Goal: Task Accomplishment & Management: Use online tool/utility

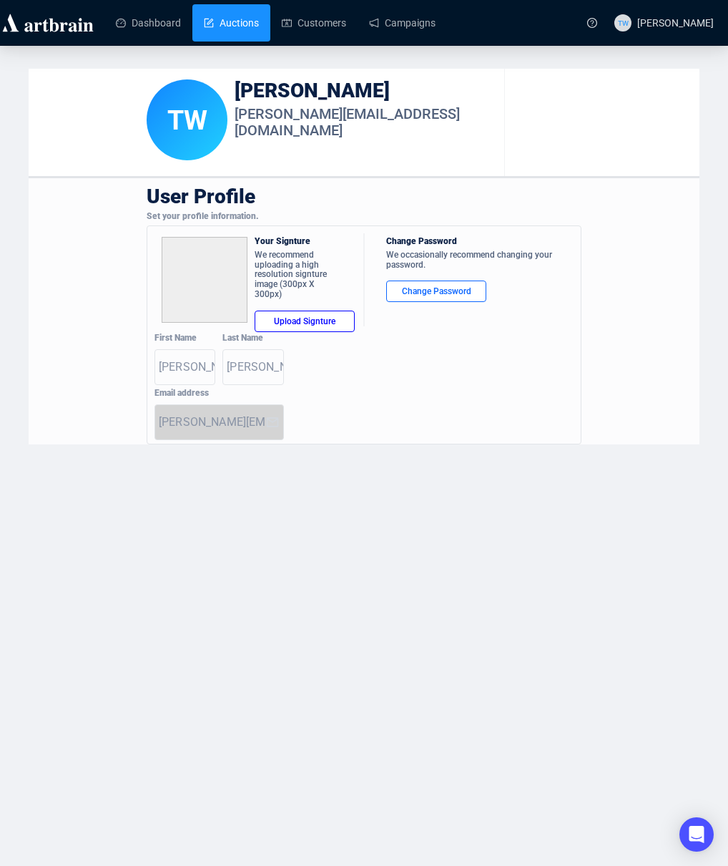
click at [243, 26] on link "Auctions" at bounding box center [231, 22] width 55 height 37
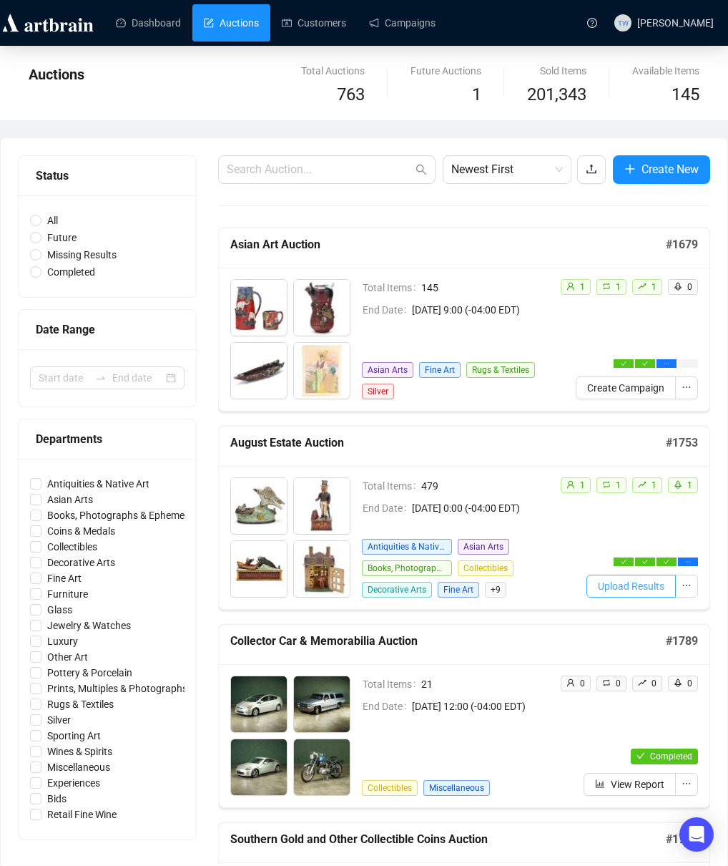
click at [617, 590] on span "Upload Results" at bounding box center [631, 586] width 67 height 16
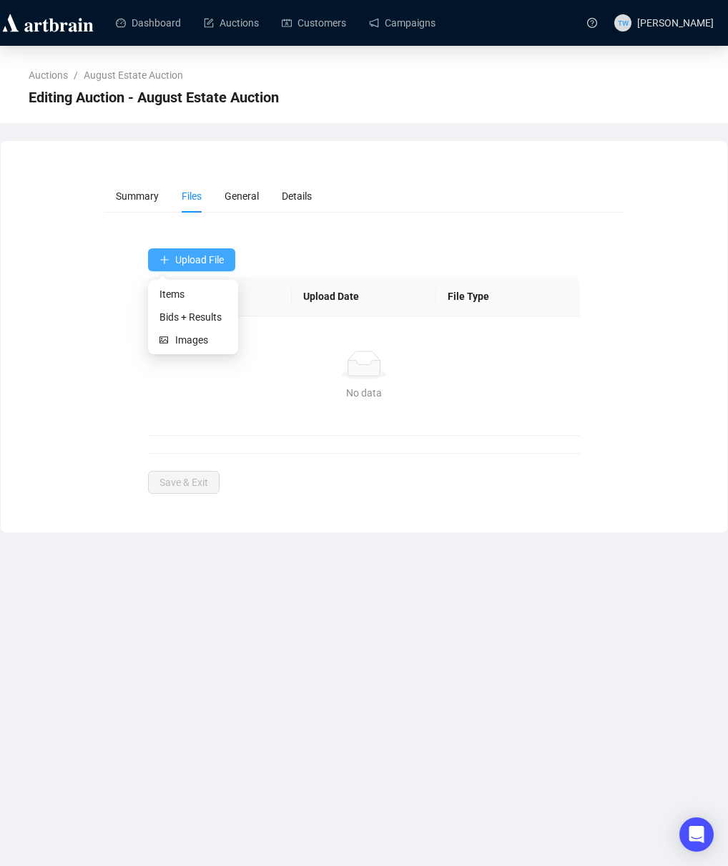
click at [167, 264] on icon "plus" at bounding box center [165, 260] width 10 height 10
click at [199, 320] on span "Bids + Results" at bounding box center [193, 317] width 67 height 16
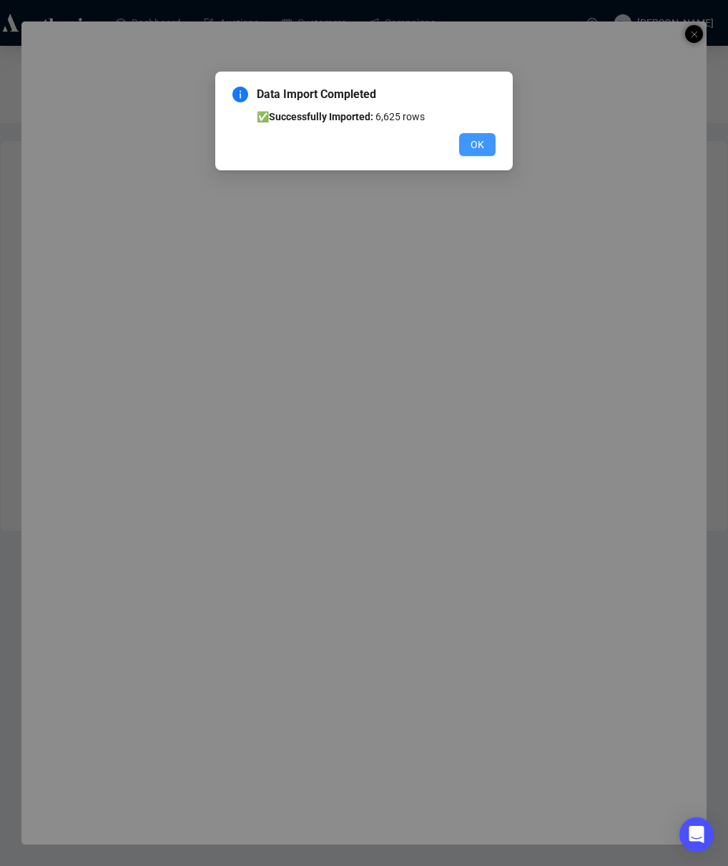
click at [475, 148] on span "OK" at bounding box center [478, 145] width 14 height 16
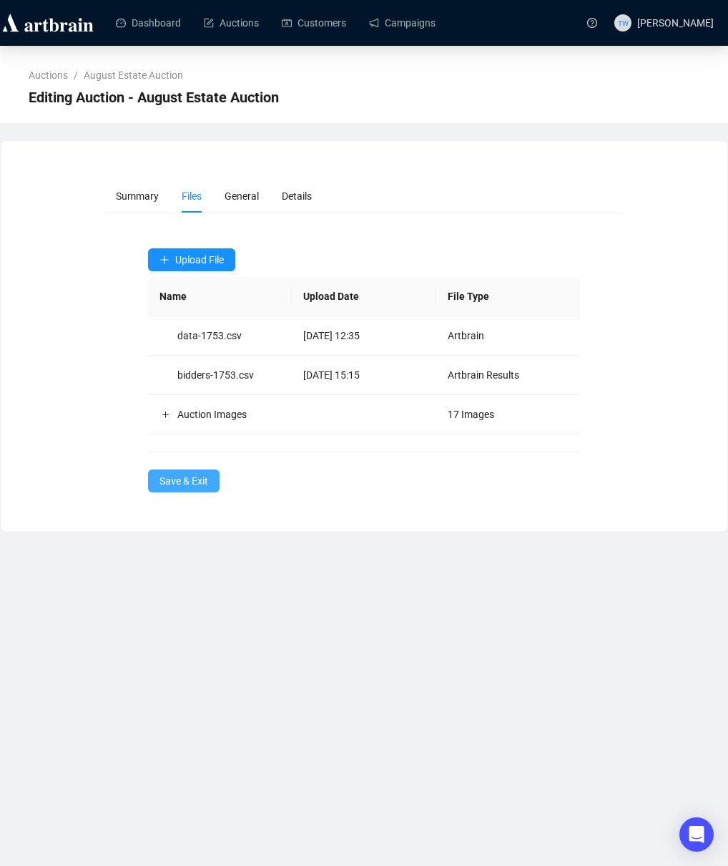
click at [200, 482] on span "Save & Exit" at bounding box center [184, 481] width 49 height 16
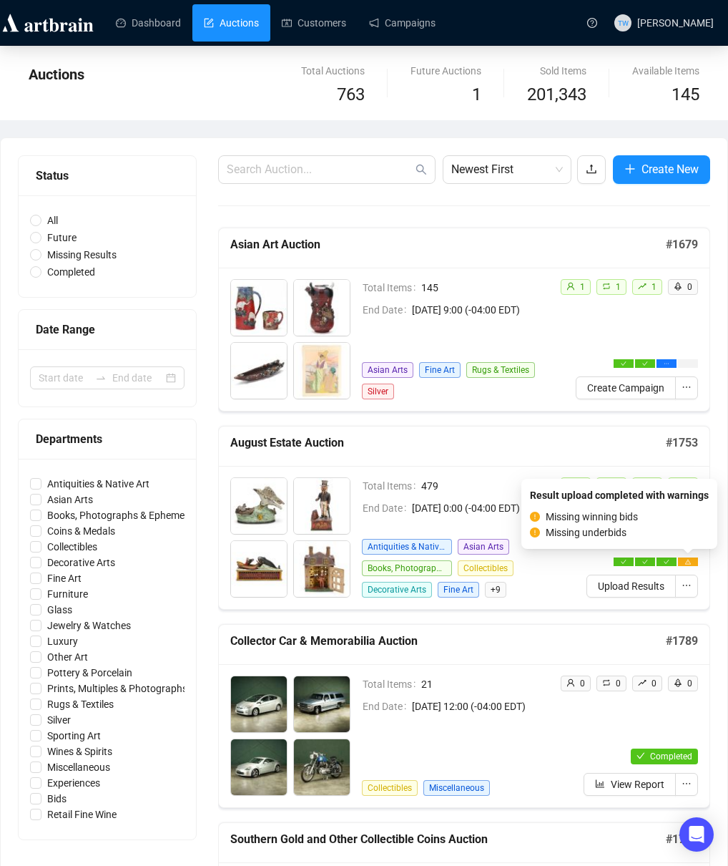
click at [686, 563] on icon "warning" at bounding box center [689, 561] width 6 height 5
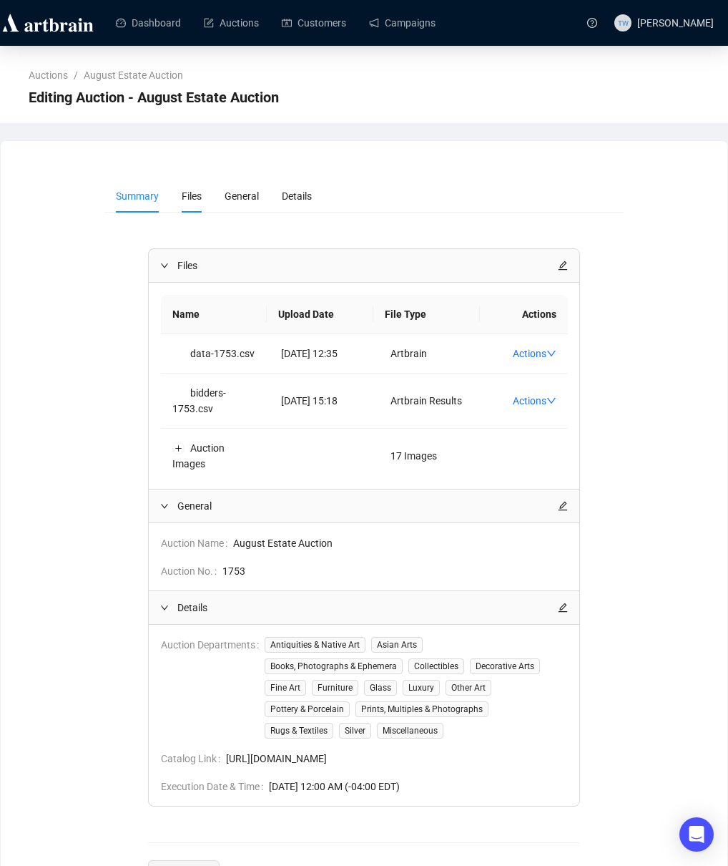
click at [192, 198] on span "Files" at bounding box center [192, 195] width 20 height 11
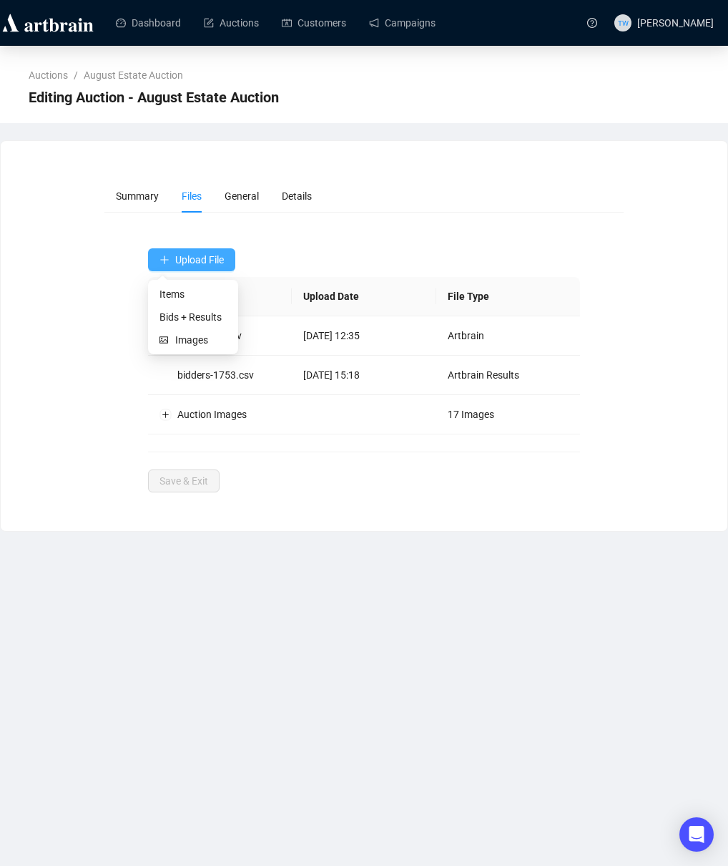
click at [187, 260] on span "Upload File" at bounding box center [199, 259] width 49 height 11
click at [196, 417] on td "Auction Images" at bounding box center [220, 414] width 145 height 39
click at [472, 417] on span "17 Images" at bounding box center [471, 414] width 47 height 11
click at [234, 192] on span "General" at bounding box center [242, 195] width 34 height 11
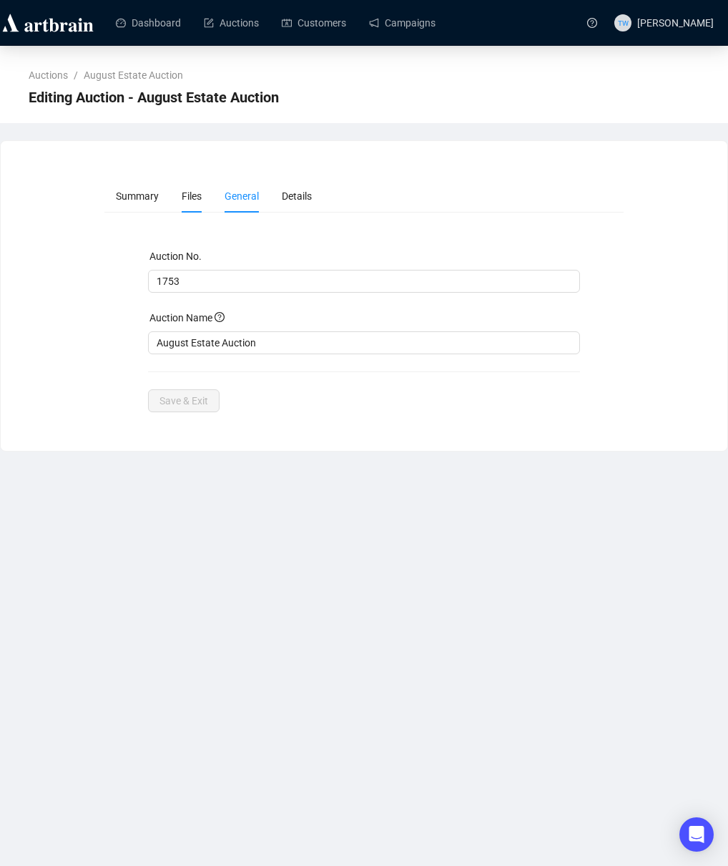
click at [200, 193] on span "Files" at bounding box center [192, 195] width 20 height 11
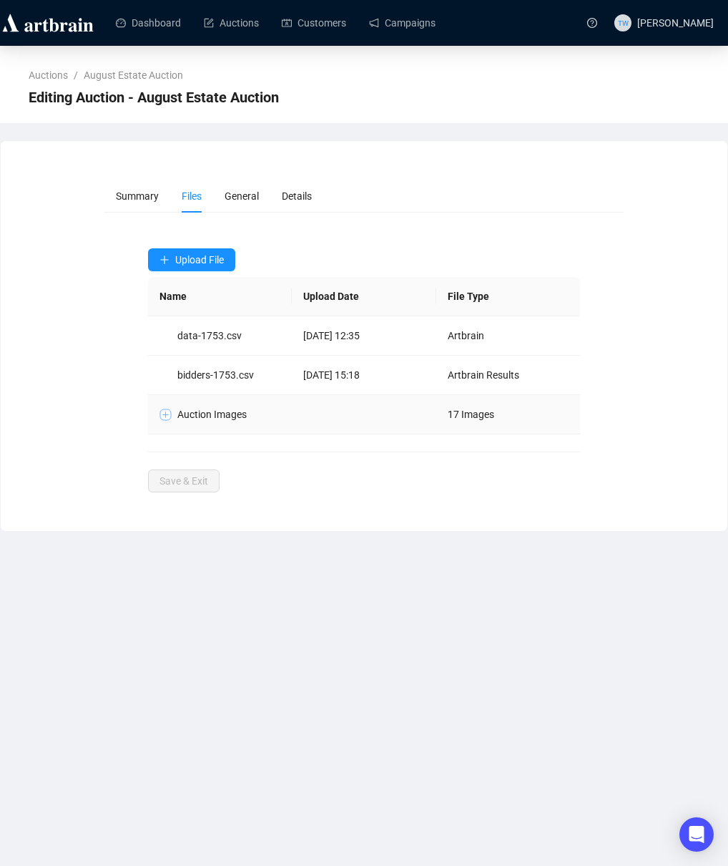
click at [162, 416] on button "Expand row" at bounding box center [165, 414] width 11 height 11
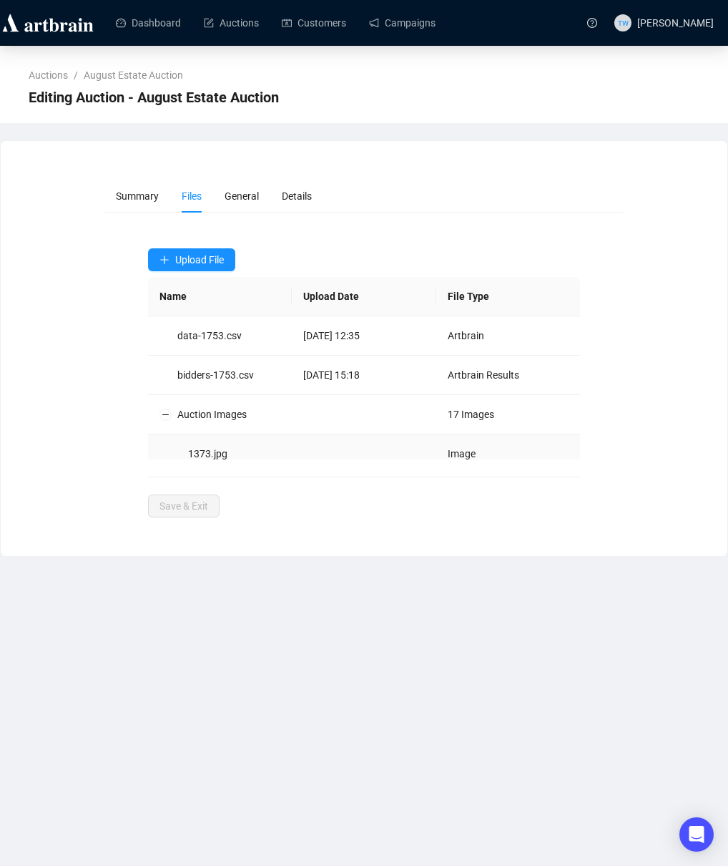
click at [202, 454] on td "1373.jpg" at bounding box center [220, 453] width 145 height 39
click at [223, 453] on td "1373.jpg" at bounding box center [220, 453] width 145 height 39
click at [311, 195] on span "Details" at bounding box center [297, 195] width 30 height 11
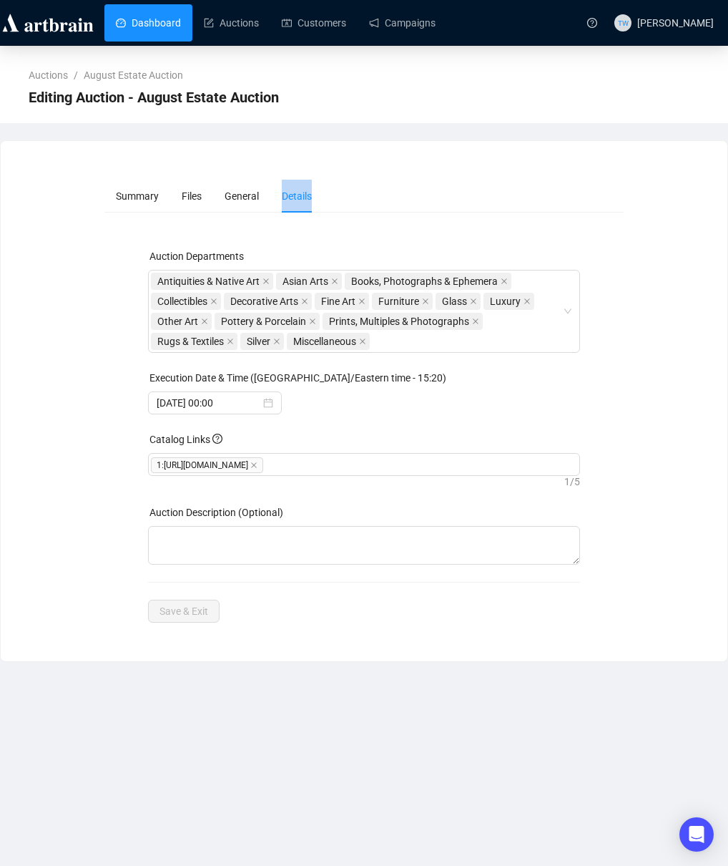
click at [142, 26] on link "Dashboard" at bounding box center [148, 22] width 65 height 37
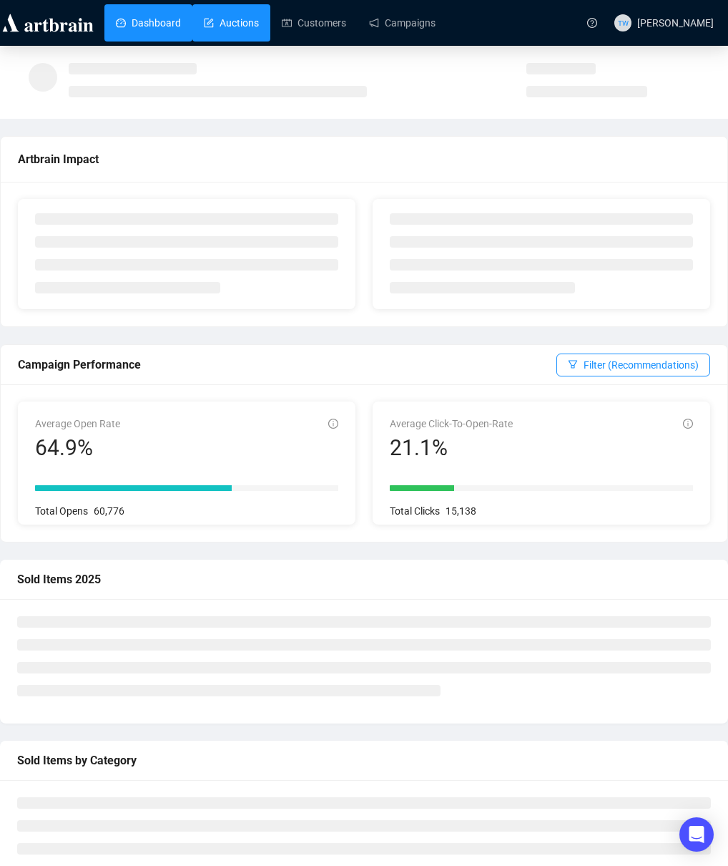
click at [228, 24] on link "Auctions" at bounding box center [231, 22] width 55 height 37
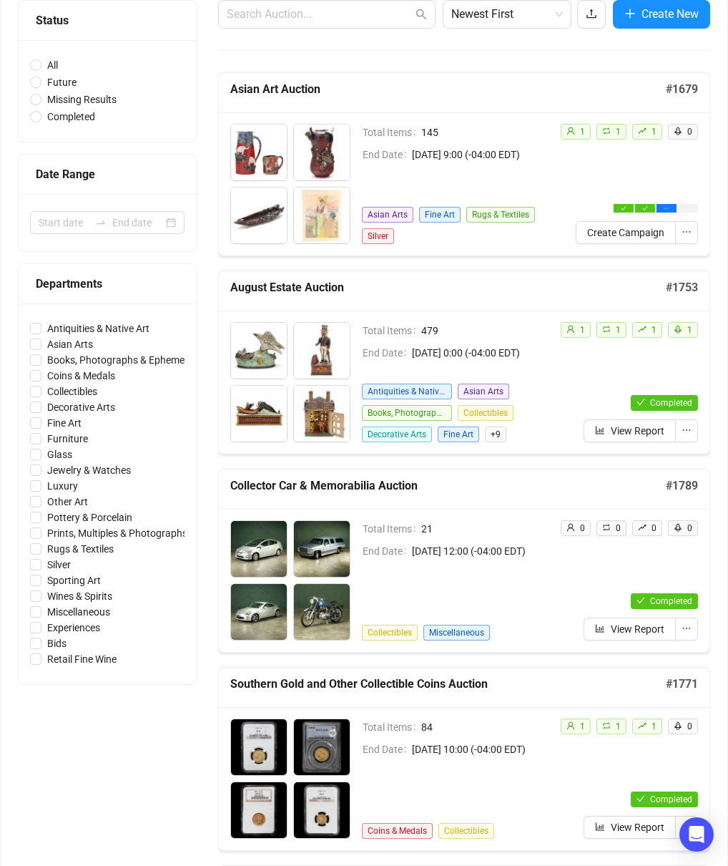
scroll to position [144, 0]
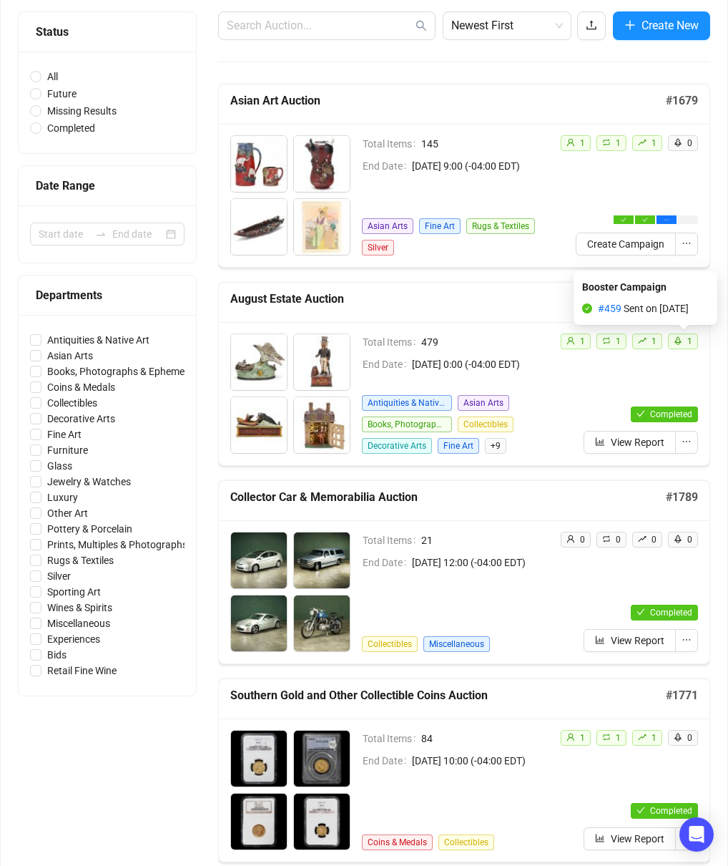
click at [683, 343] on icon "rocket" at bounding box center [678, 340] width 9 height 9
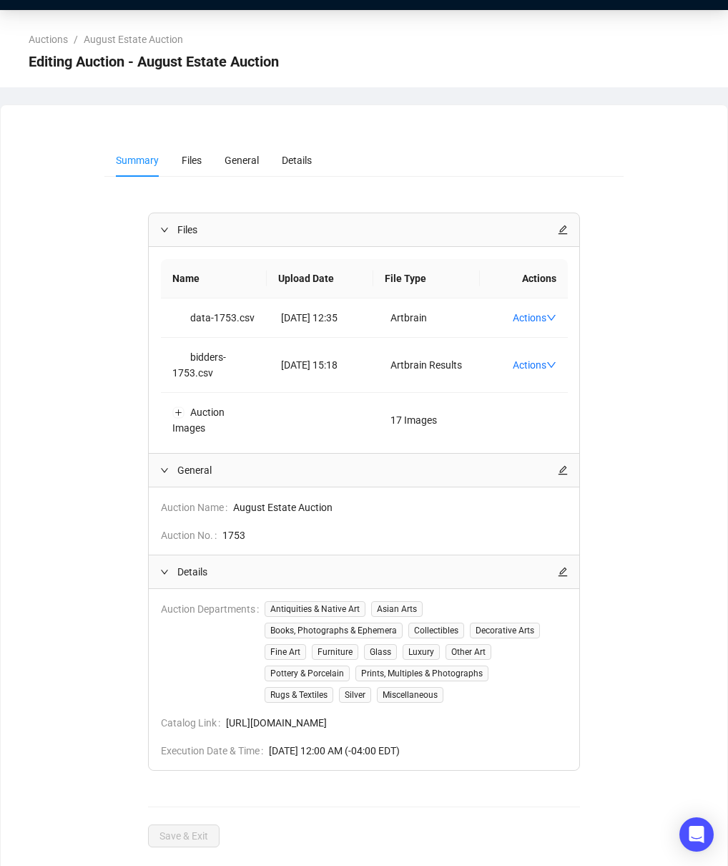
scroll to position [57, 0]
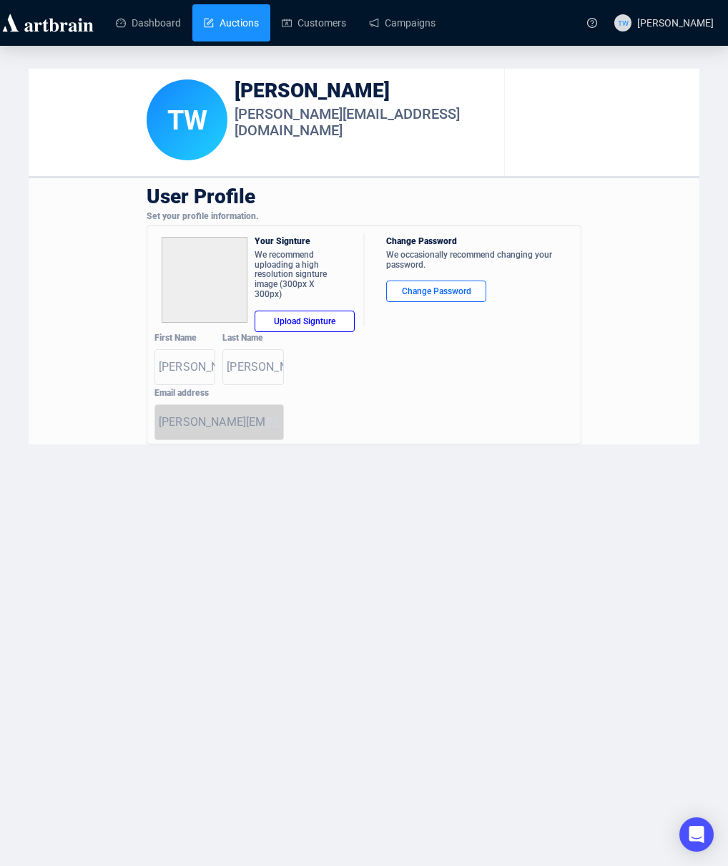
click at [233, 26] on link "Auctions" at bounding box center [231, 22] width 55 height 37
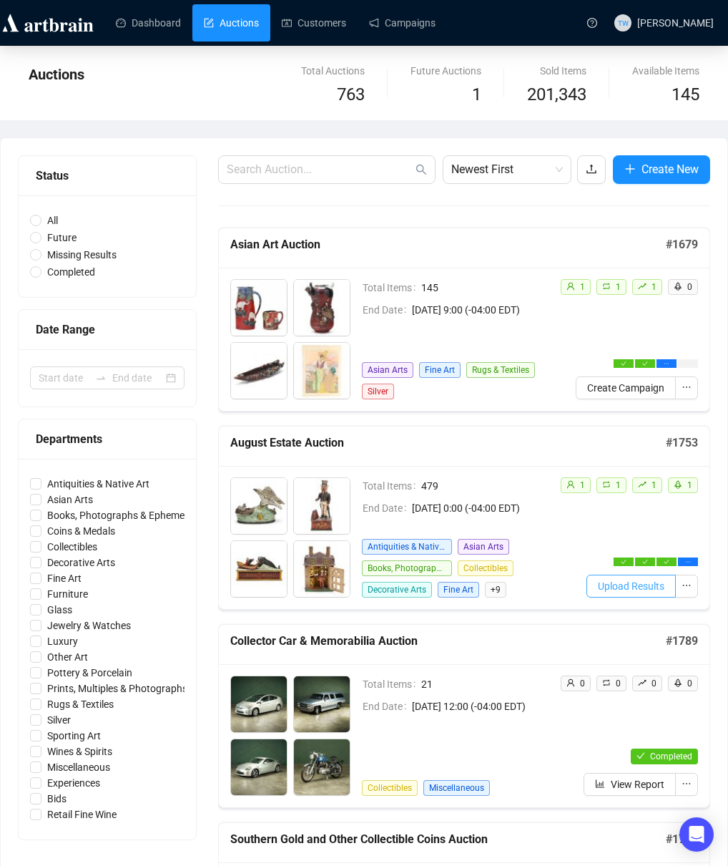
click at [621, 585] on span "Upload Results" at bounding box center [631, 586] width 67 height 16
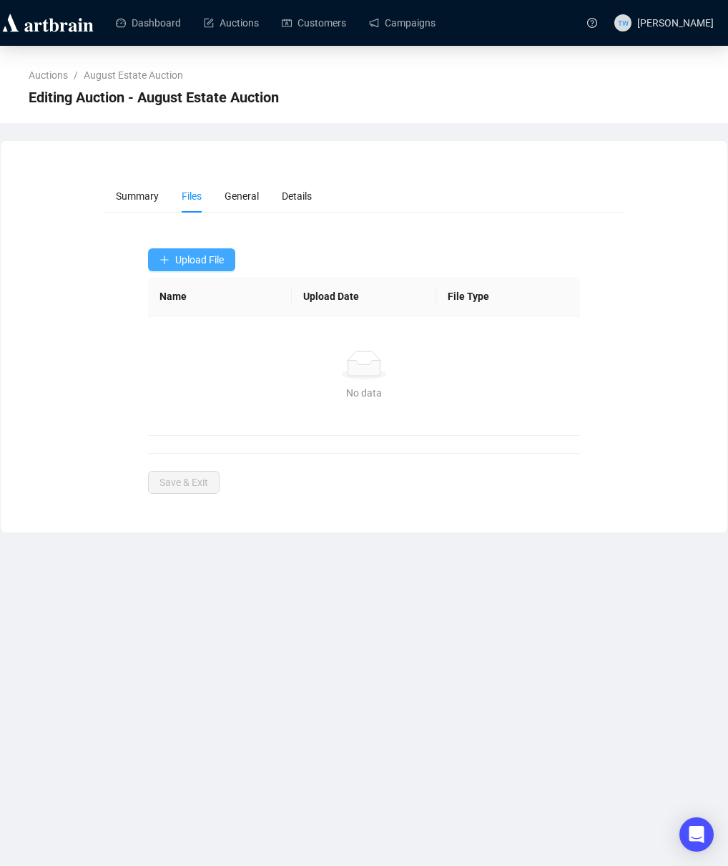
click at [177, 255] on span "Upload File" at bounding box center [199, 259] width 49 height 11
